Goal: Complete application form: Complete application form

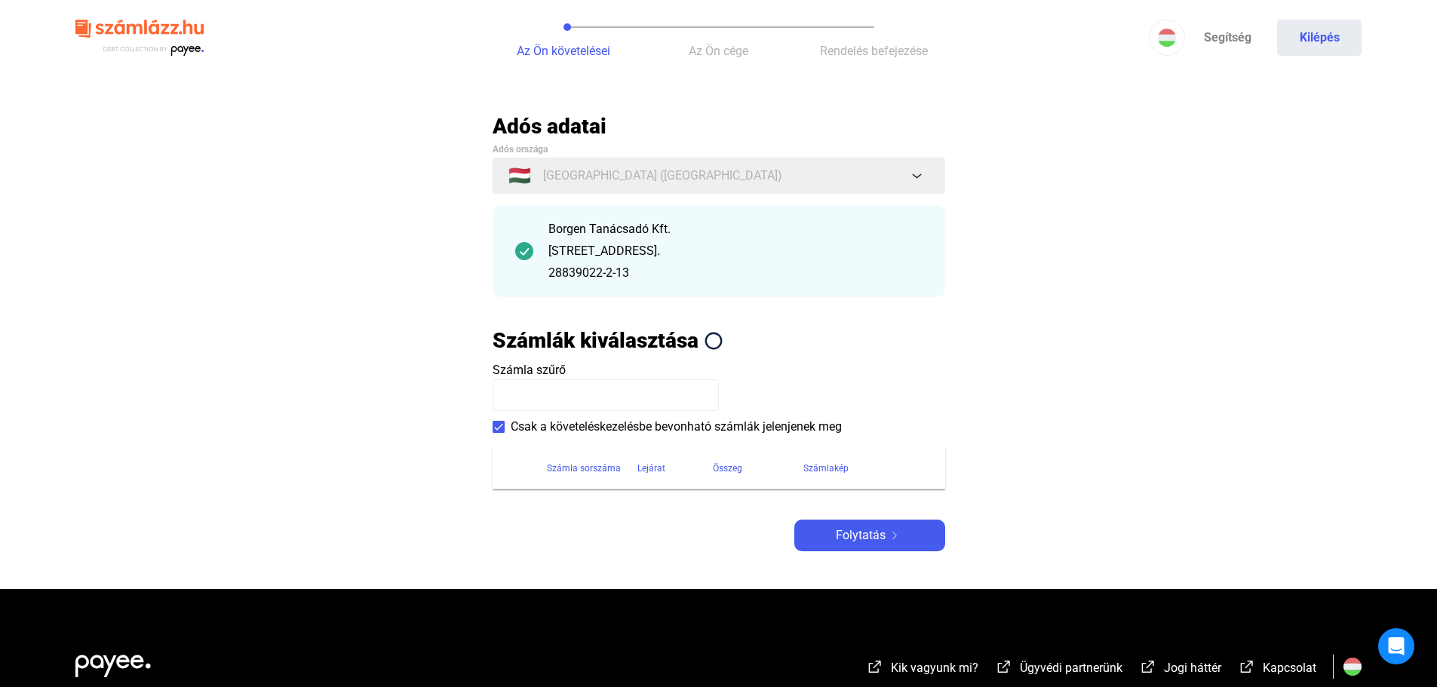
click at [500, 422] on span at bounding box center [499, 427] width 12 height 12
click at [499, 425] on span at bounding box center [499, 427] width 12 height 12
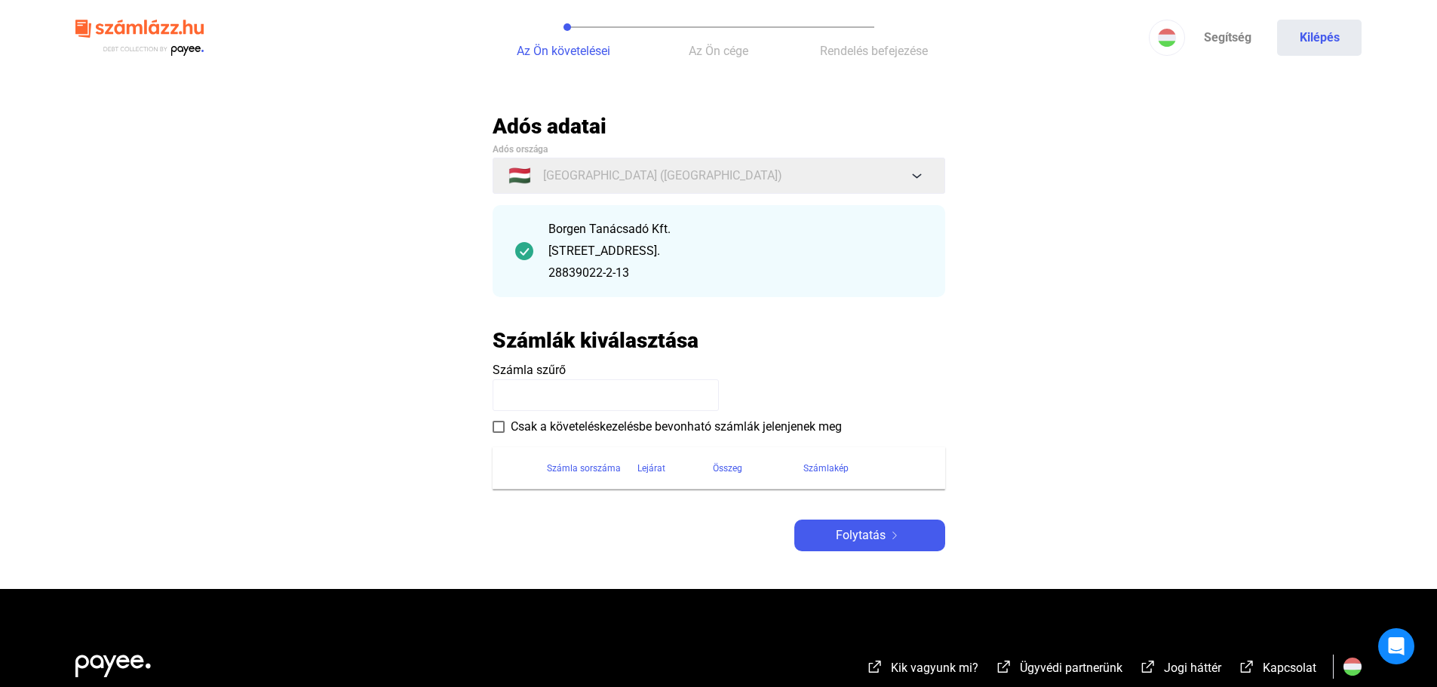
click at [524, 395] on input at bounding box center [606, 395] width 226 height 32
click at [882, 534] on span "Folytatás" at bounding box center [861, 536] width 50 height 18
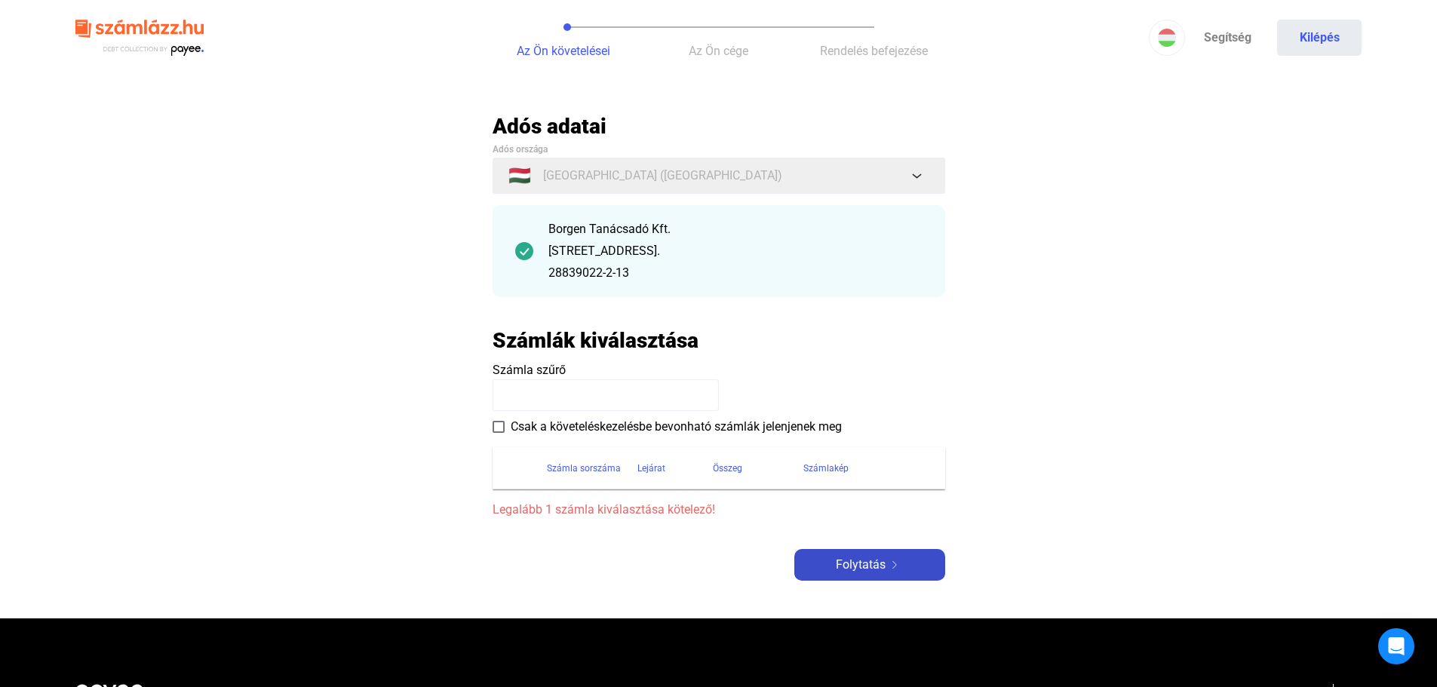
click at [880, 557] on span "Folytatás" at bounding box center [861, 565] width 50 height 18
click at [879, 560] on span "Folytatás" at bounding box center [861, 565] width 50 height 18
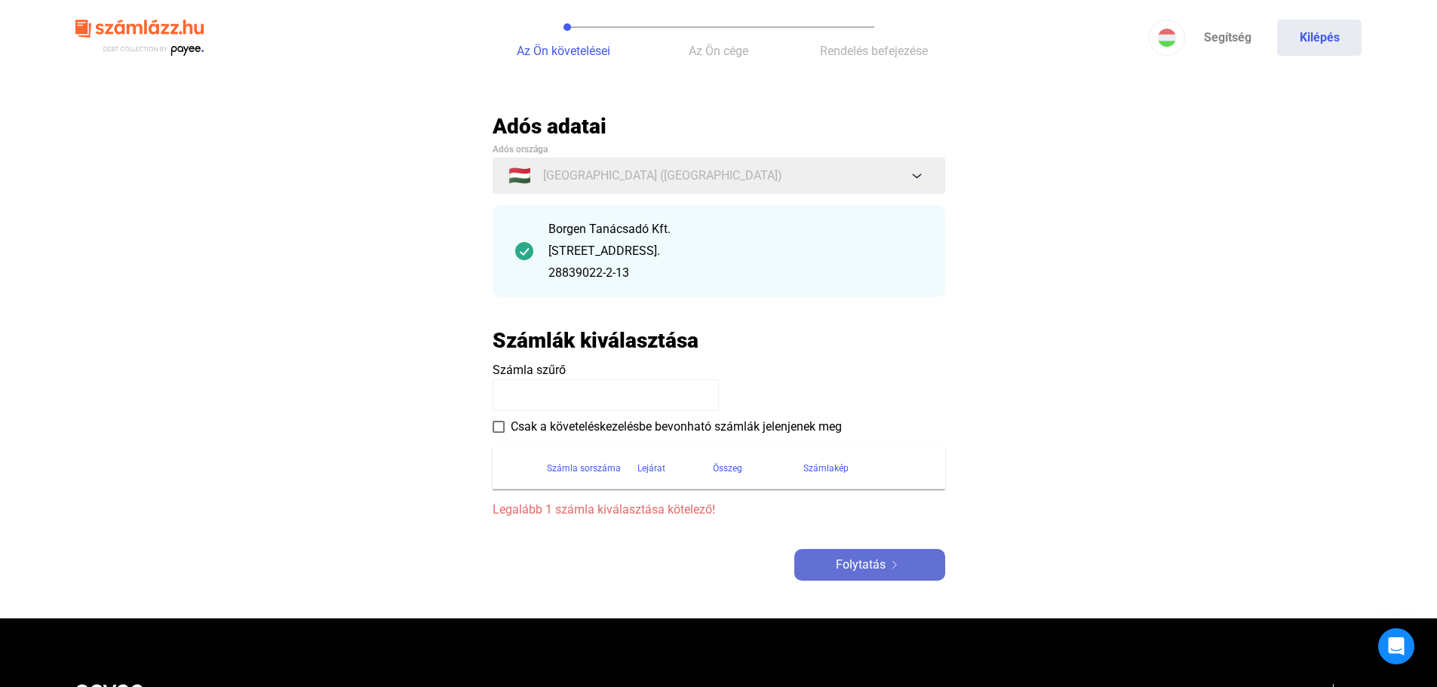
click at [879, 560] on span "Folytatás" at bounding box center [861, 565] width 50 height 18
